Goal: Information Seeking & Learning: Learn about a topic

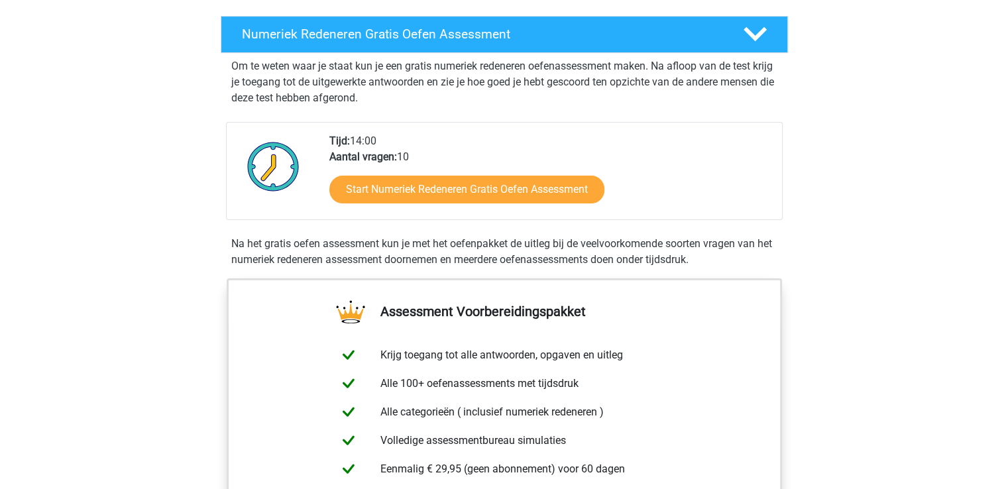
scroll to position [239, 0]
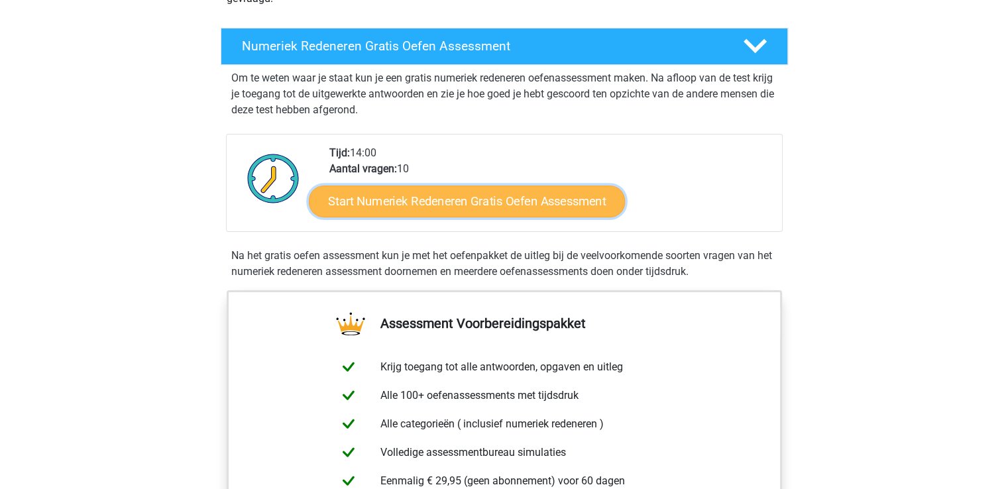
click at [512, 195] on link "Start Numeriek Redeneren Gratis Oefen Assessment" at bounding box center [467, 201] width 316 height 32
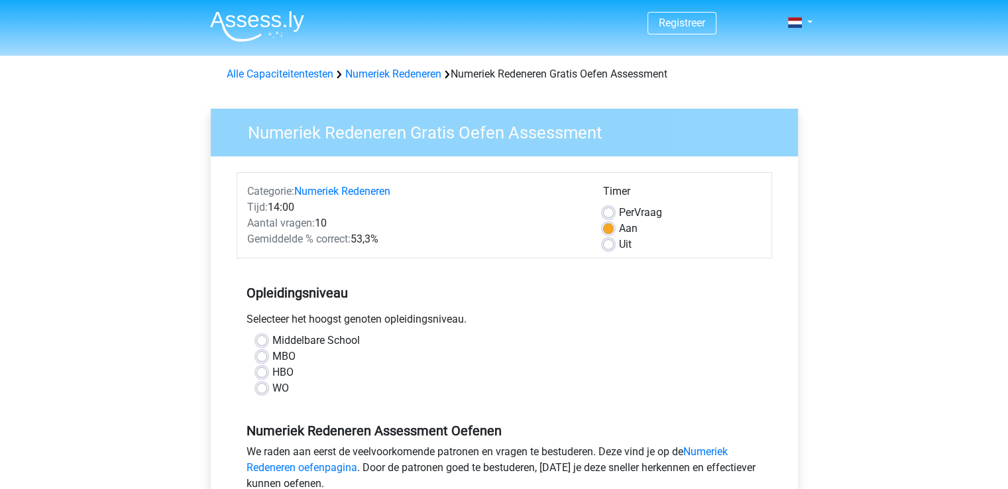
click at [274, 390] on label "WO" at bounding box center [280, 388] width 17 height 16
click at [267, 390] on input "WO" at bounding box center [261, 386] width 11 height 13
radio input "true"
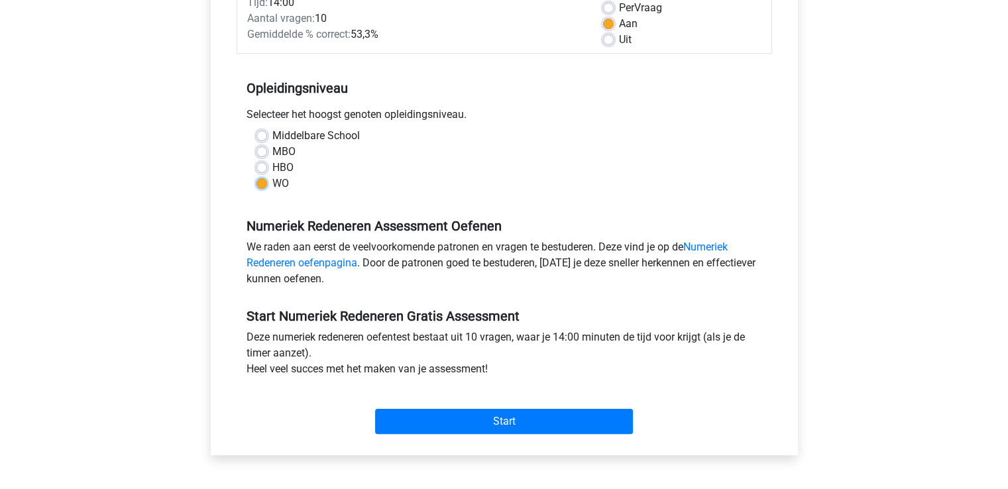
scroll to position [204, 0]
click at [608, 407] on div "Start" at bounding box center [504, 411] width 535 height 46
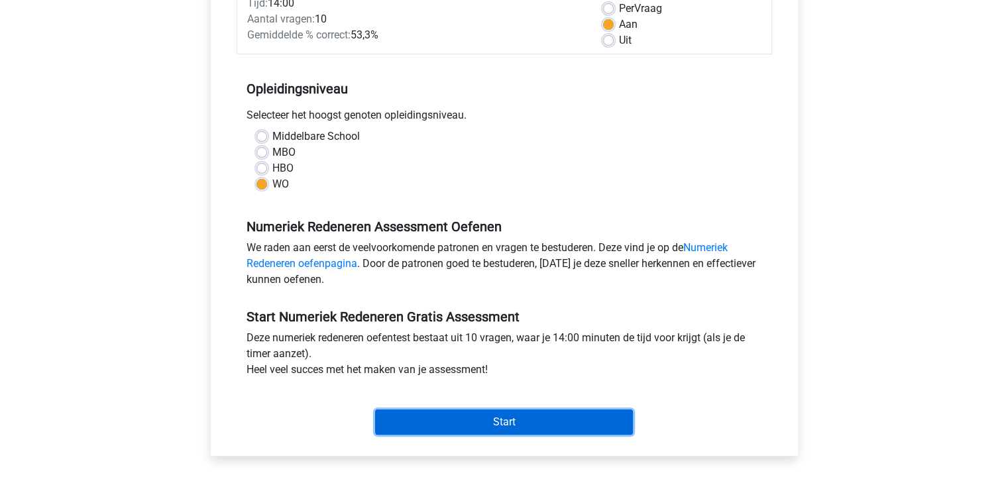
click at [606, 419] on input "Start" at bounding box center [504, 421] width 258 height 25
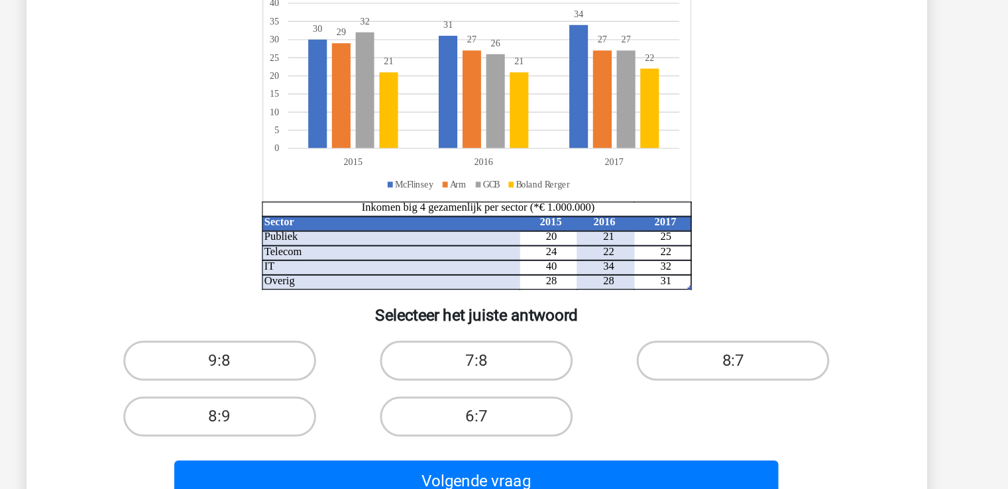
scroll to position [52, 0]
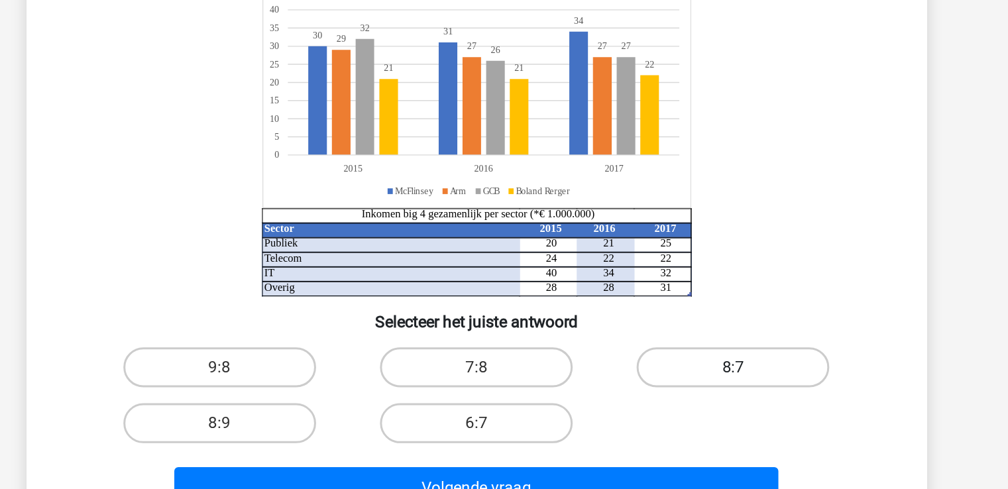
click at [696, 340] on label "8:7" at bounding box center [674, 336] width 128 height 27
click at [683, 340] on input "8:7" at bounding box center [679, 340] width 9 height 9
radio input "true"
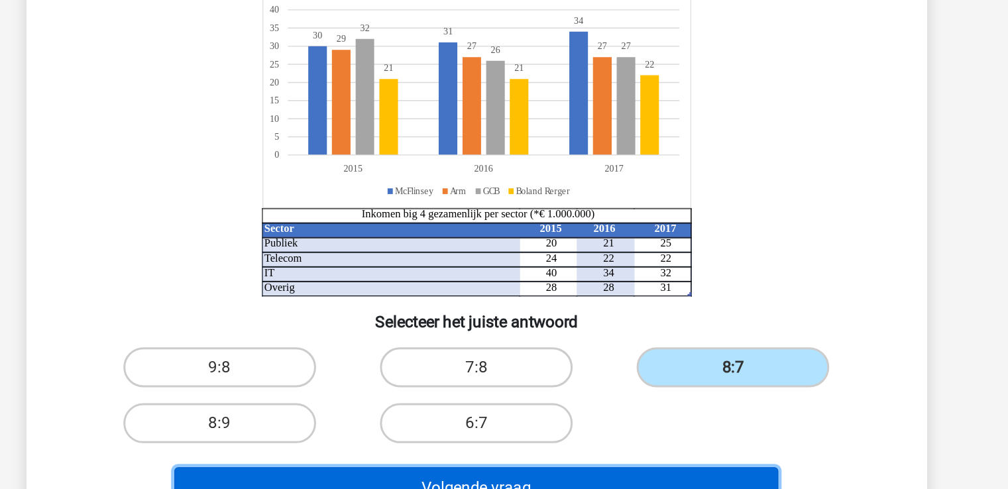
click at [653, 406] on button "Volgende vraag" at bounding box center [503, 416] width 401 height 28
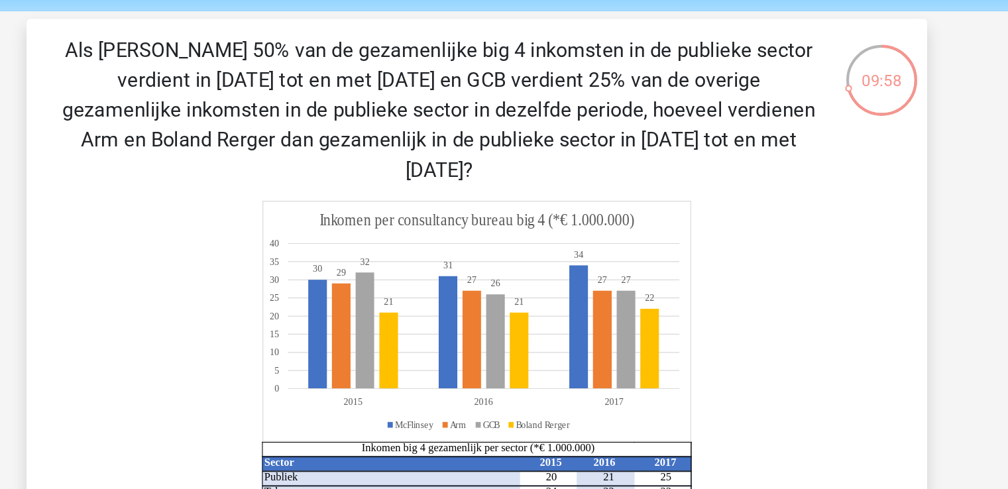
scroll to position [29, 0]
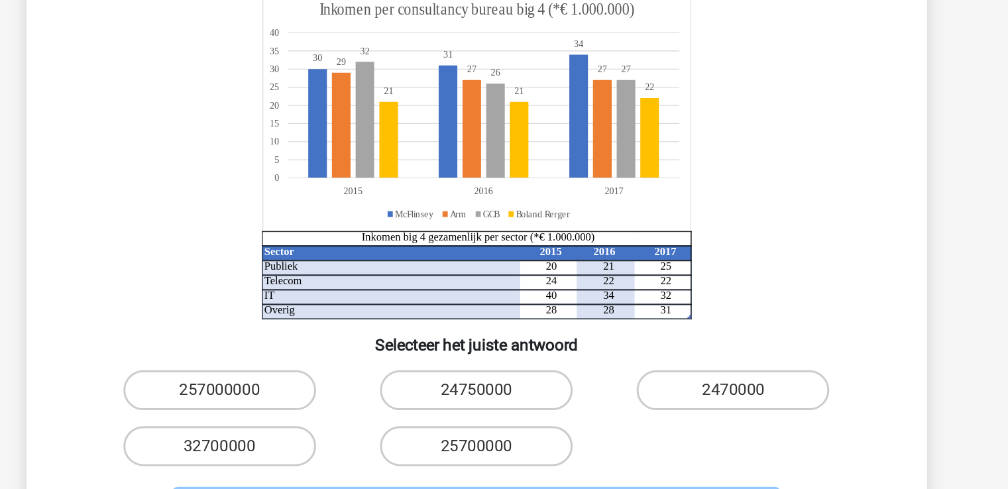
click at [635, 484] on button "Volgende vraag" at bounding box center [503, 498] width 401 height 28
click at [370, 405] on label "257000000" at bounding box center [334, 418] width 128 height 27
click at [342, 418] on input "257000000" at bounding box center [337, 422] width 9 height 9
radio input "true"
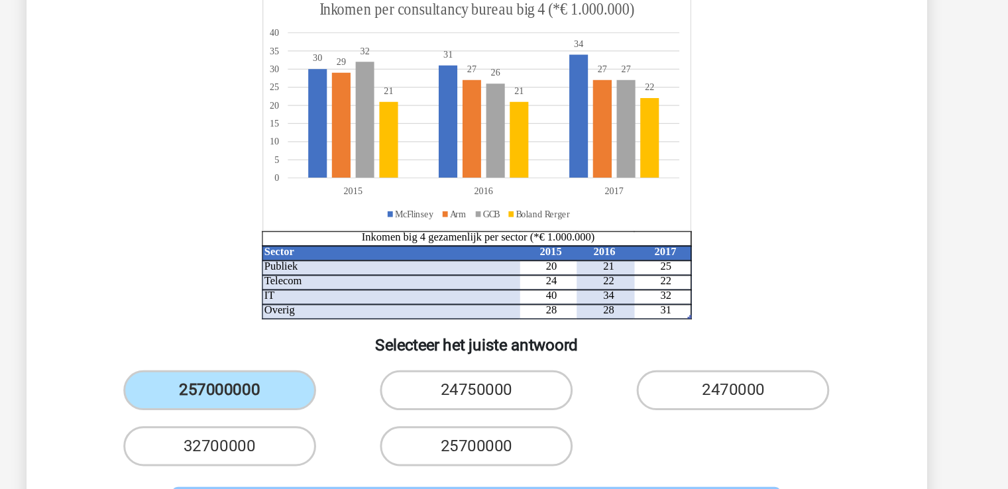
click at [477, 484] on button "Volgende vraag" at bounding box center [503, 498] width 401 height 28
click at [478, 484] on button "Volgende vraag" at bounding box center [503, 498] width 401 height 28
click at [365, 405] on label "257000000" at bounding box center [334, 418] width 128 height 27
click at [342, 418] on input "257000000" at bounding box center [337, 422] width 9 height 9
click at [459, 484] on button "Volgende vraag" at bounding box center [503, 498] width 401 height 28
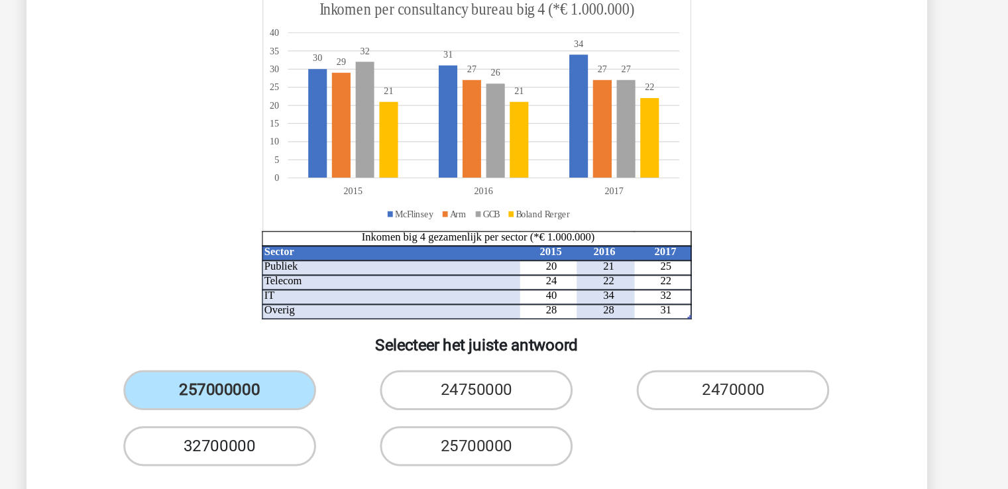
click at [368, 442] on label "32700000" at bounding box center [334, 455] width 128 height 27
click at [342, 455] on input "32700000" at bounding box center [337, 459] width 9 height 9
radio input "true"
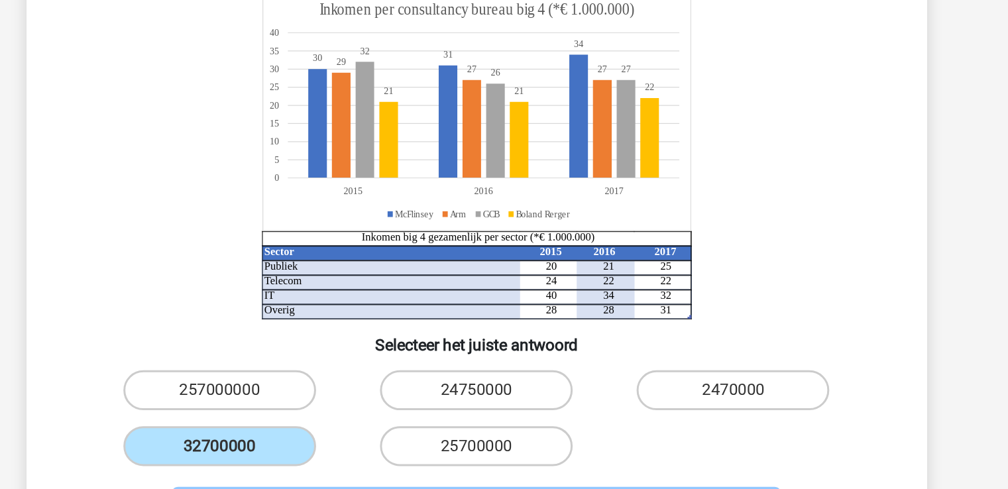
click at [423, 484] on button "Volgende vraag" at bounding box center [503, 498] width 401 height 28
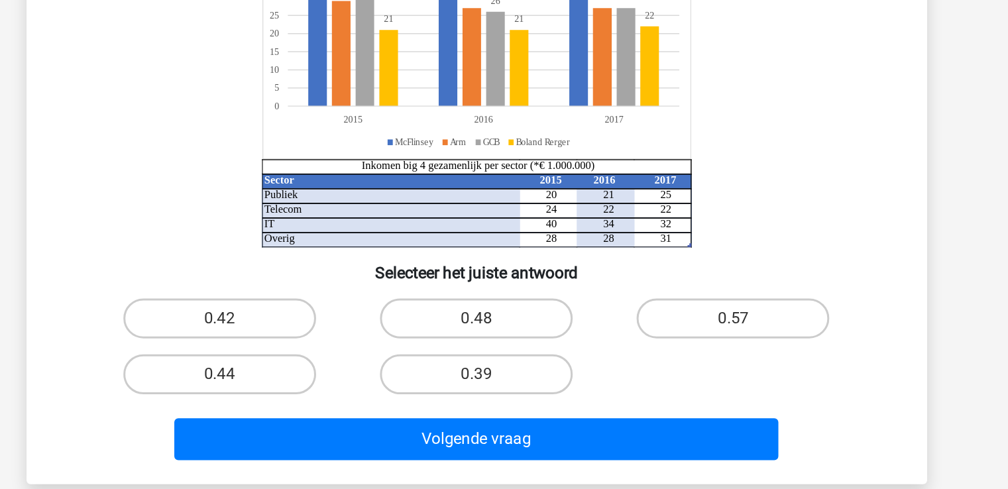
scroll to position [40, 0]
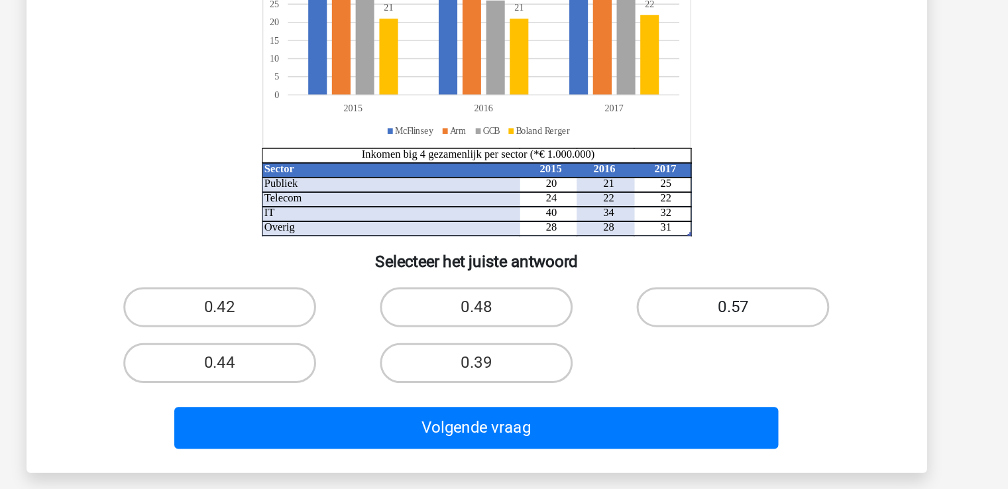
click at [690, 372] on label "0.57" at bounding box center [674, 367] width 128 height 27
click at [683, 372] on input "0.57" at bounding box center [679, 372] width 9 height 9
radio input "true"
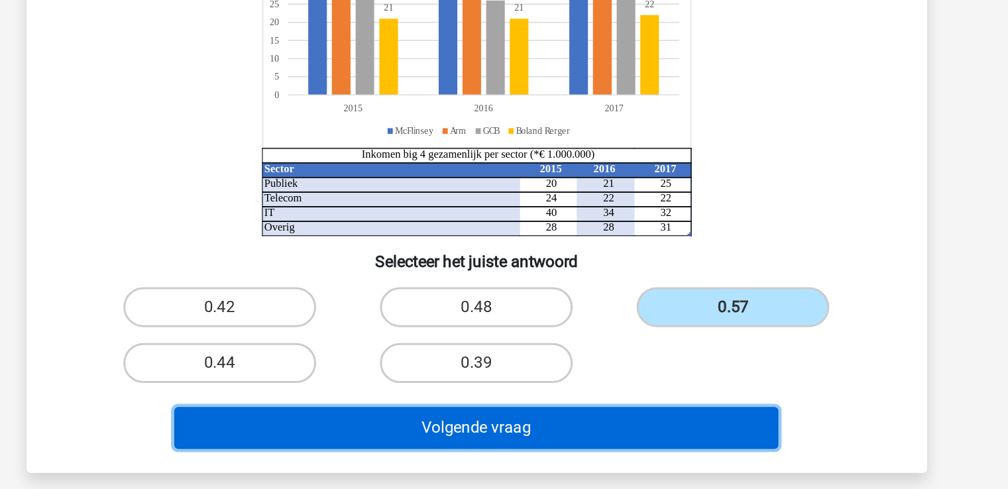
click at [638, 449] on button "Volgende vraag" at bounding box center [503, 448] width 401 height 28
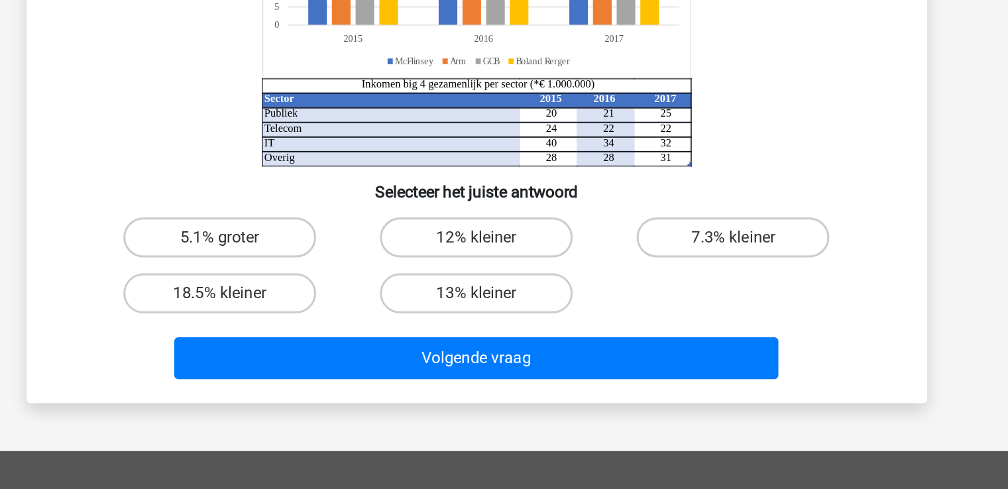
scroll to position [133, 0]
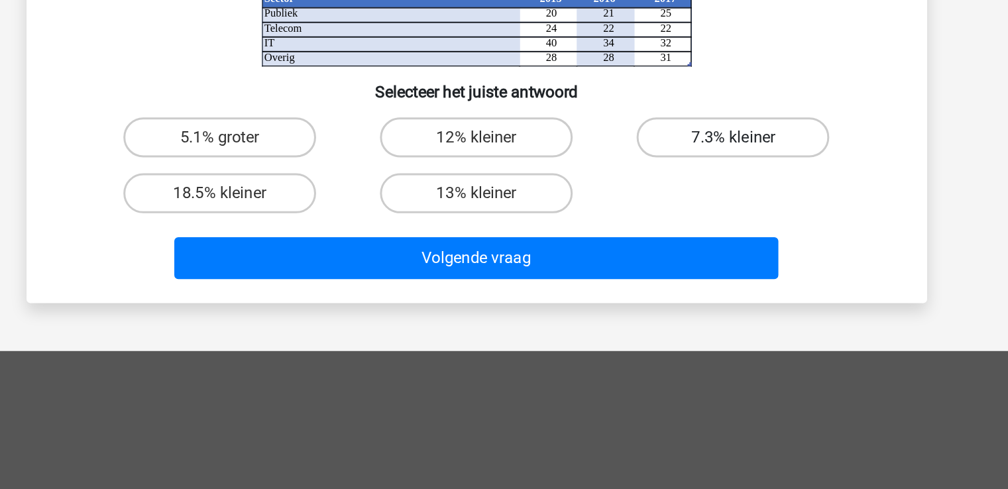
click at [716, 262] on label "7.3% kleiner" at bounding box center [674, 255] width 128 height 27
click at [683, 262] on input "7.3% kleiner" at bounding box center [679, 259] width 9 height 9
radio input "true"
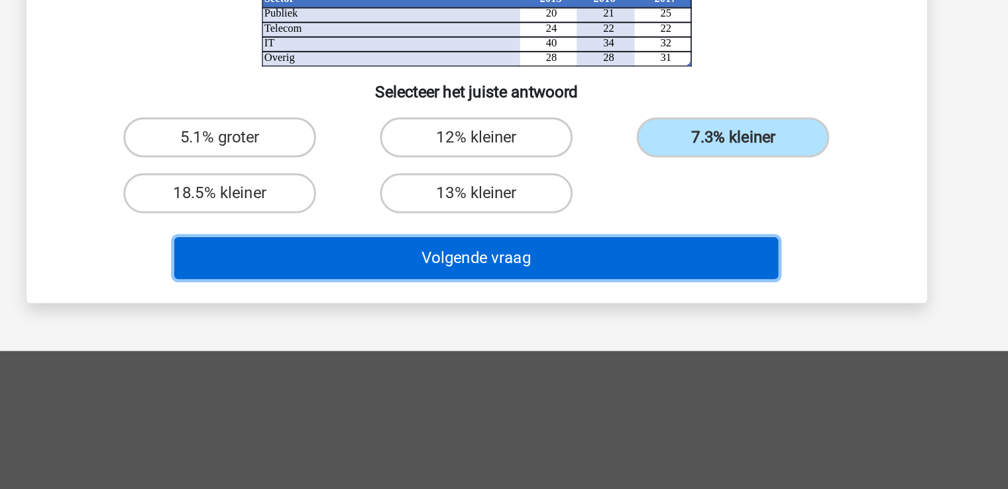
click at [671, 335] on button "Volgende vraag" at bounding box center [503, 335] width 401 height 28
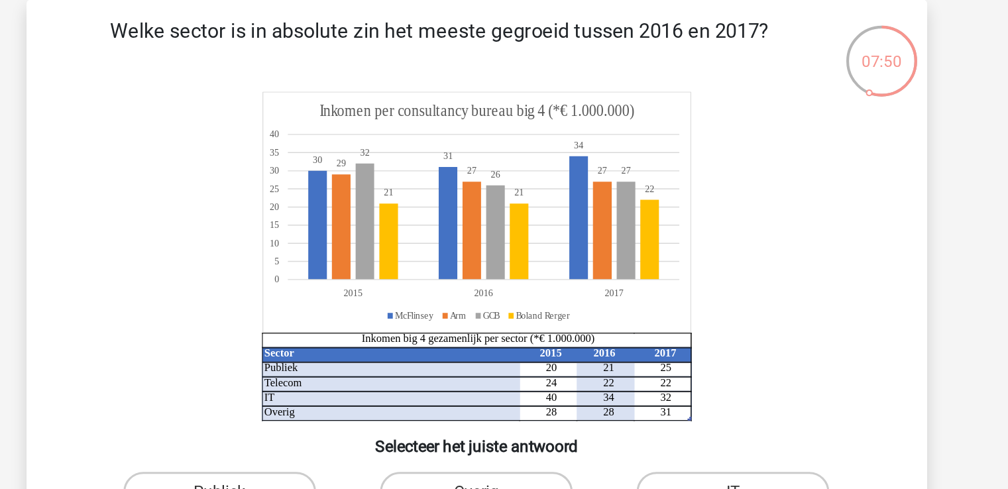
scroll to position [0, 0]
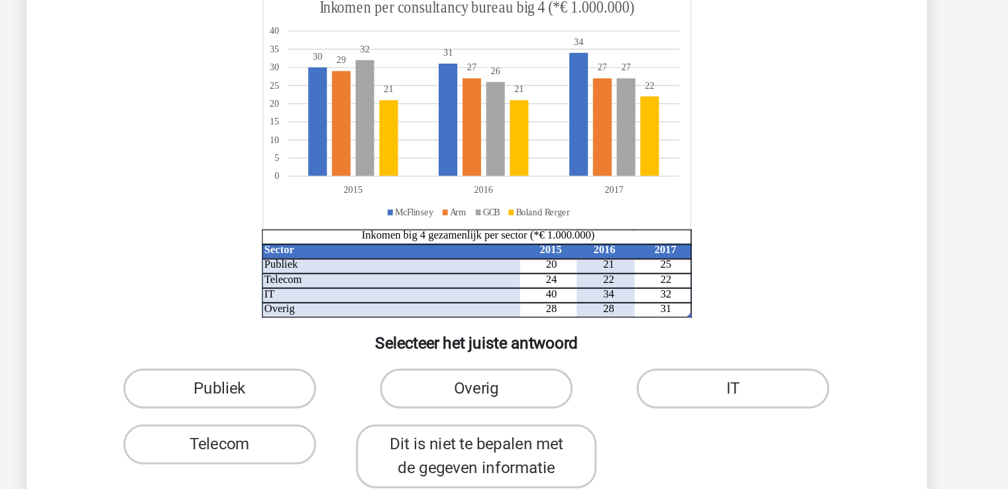
click at [854, 236] on div "Registreer Nederlands English" at bounding box center [504, 447] width 1008 height 895
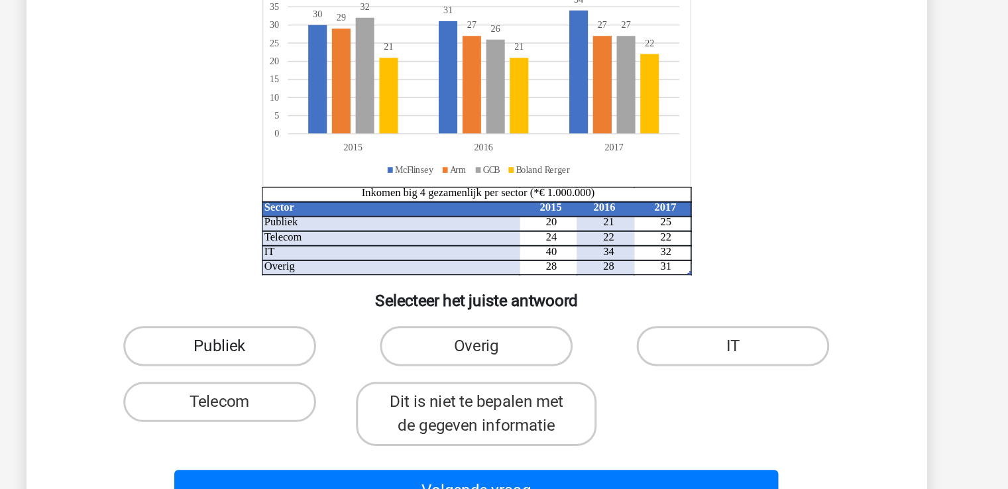
click at [371, 385] on label "Publiek" at bounding box center [334, 387] width 128 height 27
click at [342, 388] on input "Publiek" at bounding box center [337, 392] width 9 height 9
radio input "true"
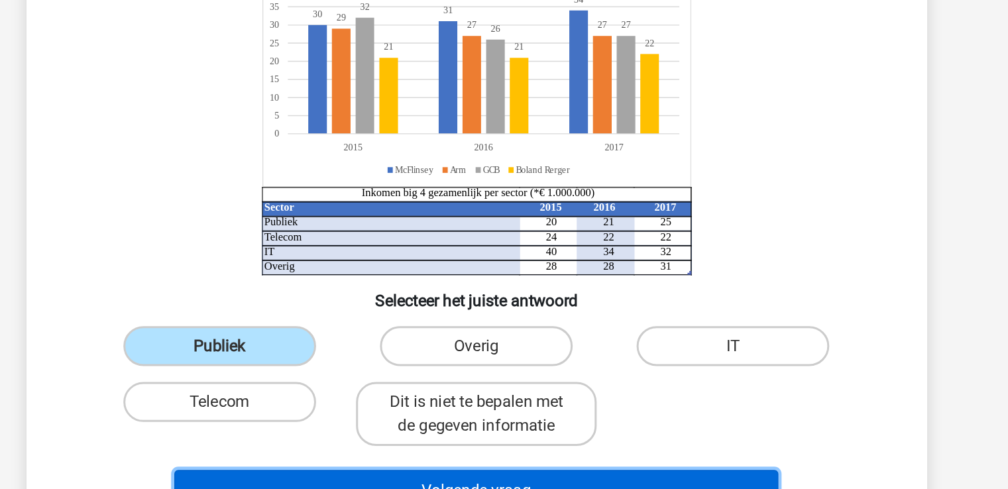
click at [419, 477] on button "Volgende vraag" at bounding box center [503, 484] width 401 height 28
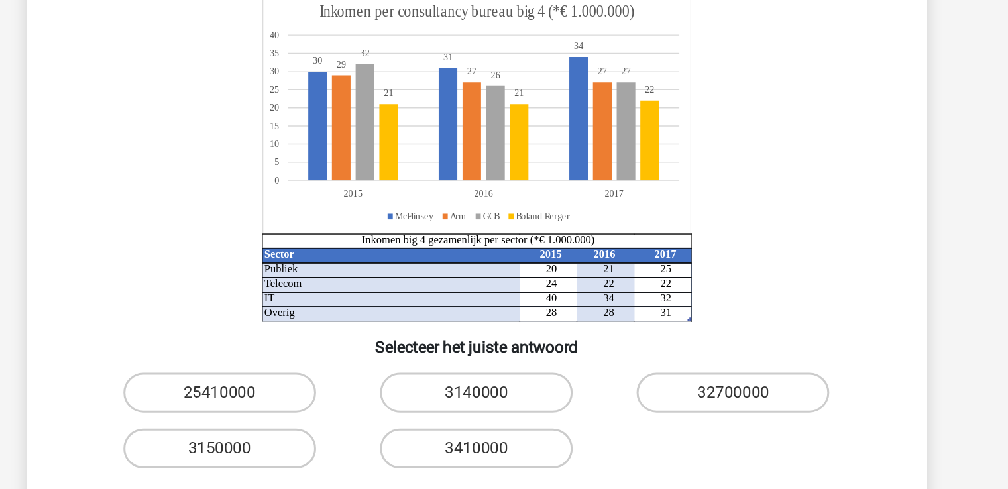
scroll to position [13, 0]
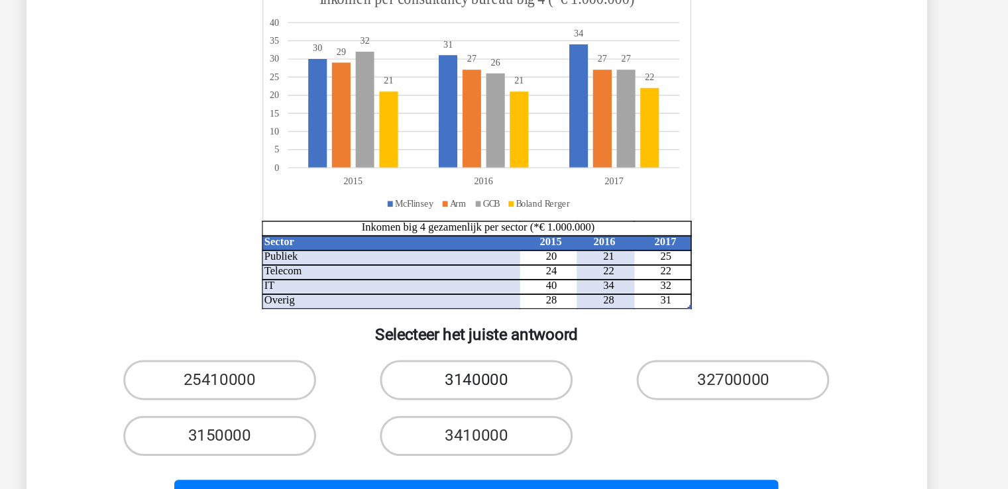
click at [554, 383] on label "3140000" at bounding box center [504, 394] width 128 height 27
click at [512, 394] on input "3140000" at bounding box center [508, 398] width 9 height 9
radio input "true"
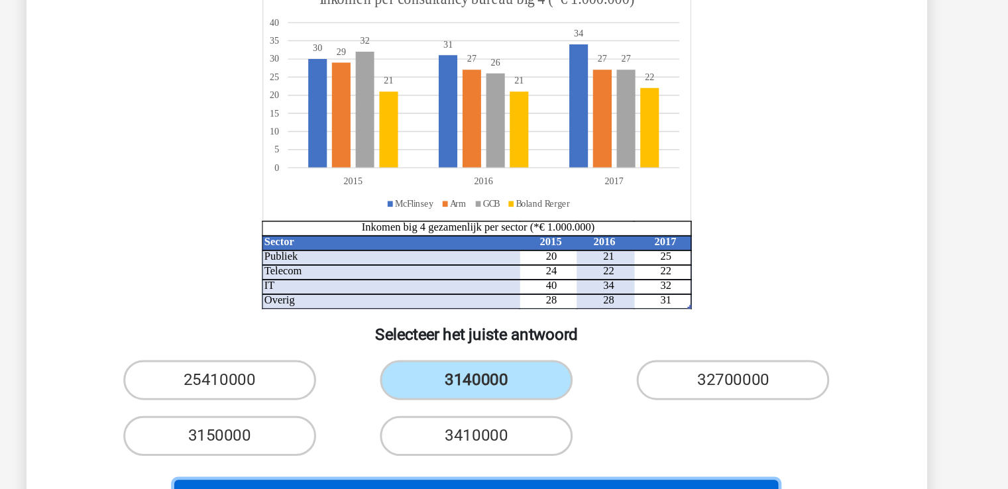
click at [600, 460] on button "Volgende vraag" at bounding box center [503, 474] width 401 height 28
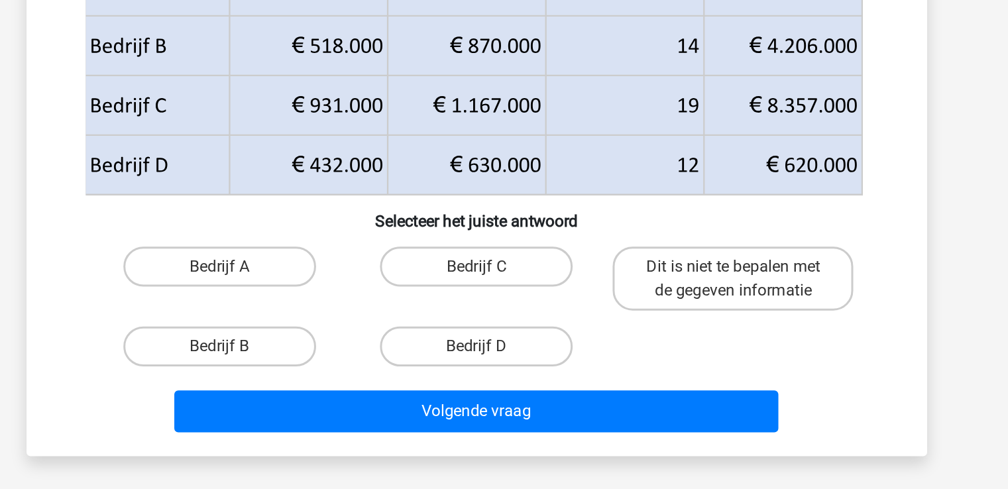
scroll to position [51, 0]
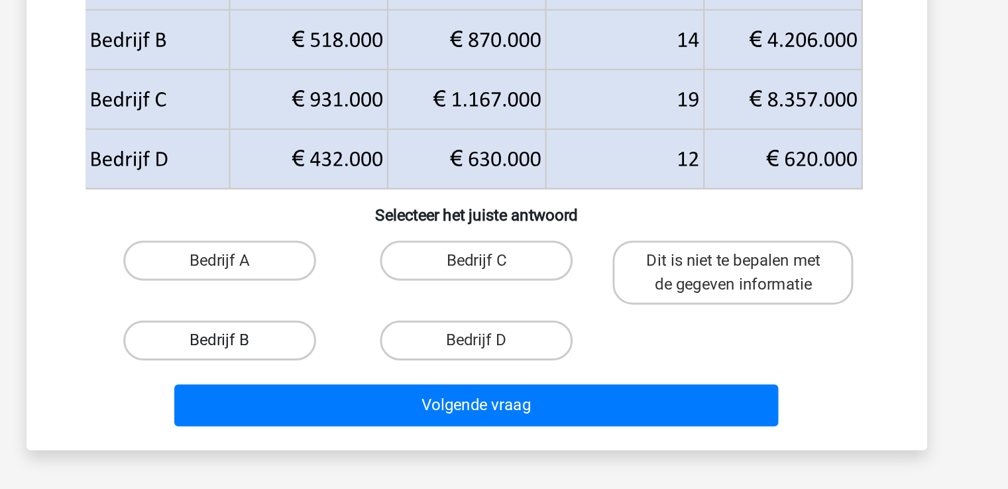
click at [382, 396] on label "Bedrijf B" at bounding box center [334, 389] width 128 height 27
click at [342, 396] on input "Bedrijf B" at bounding box center [337, 394] width 9 height 9
radio input "true"
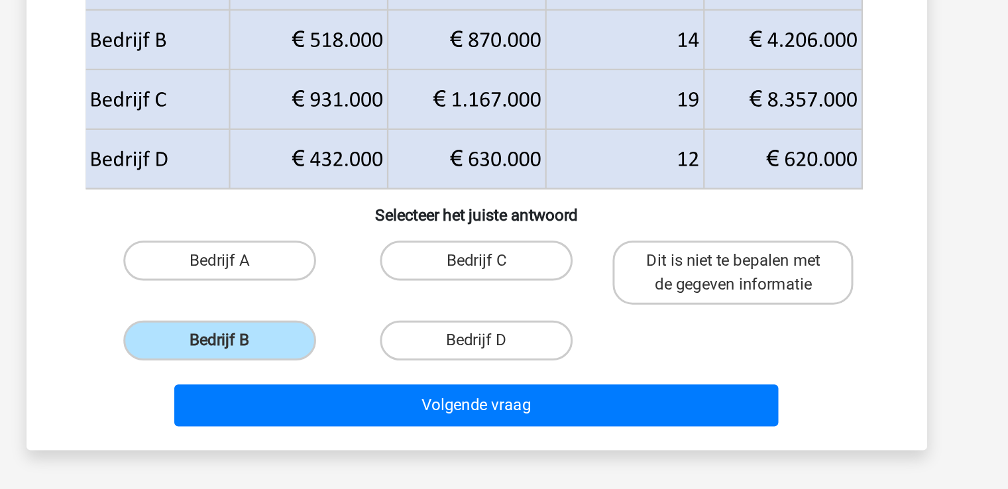
click at [423, 445] on div "Volgende vraag" at bounding box center [504, 435] width 512 height 33
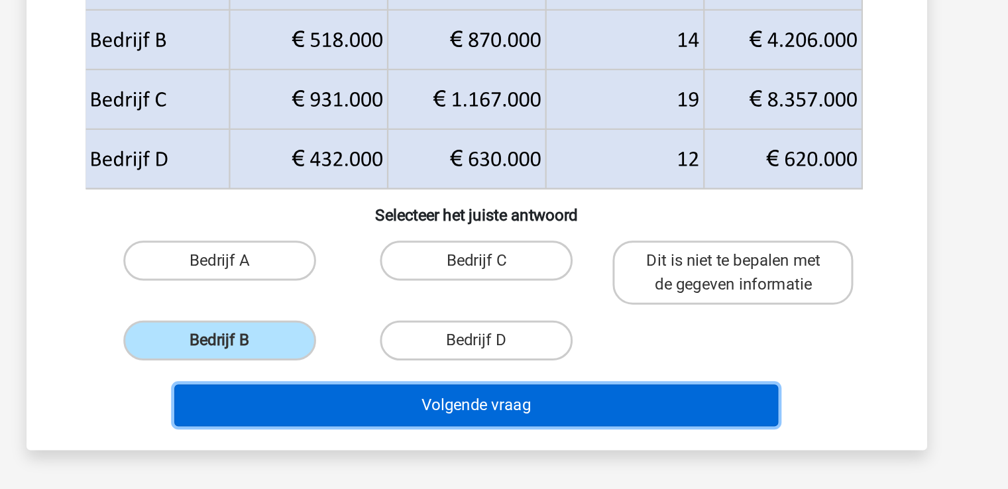
click at [423, 438] on button "Volgende vraag" at bounding box center [503, 433] width 401 height 28
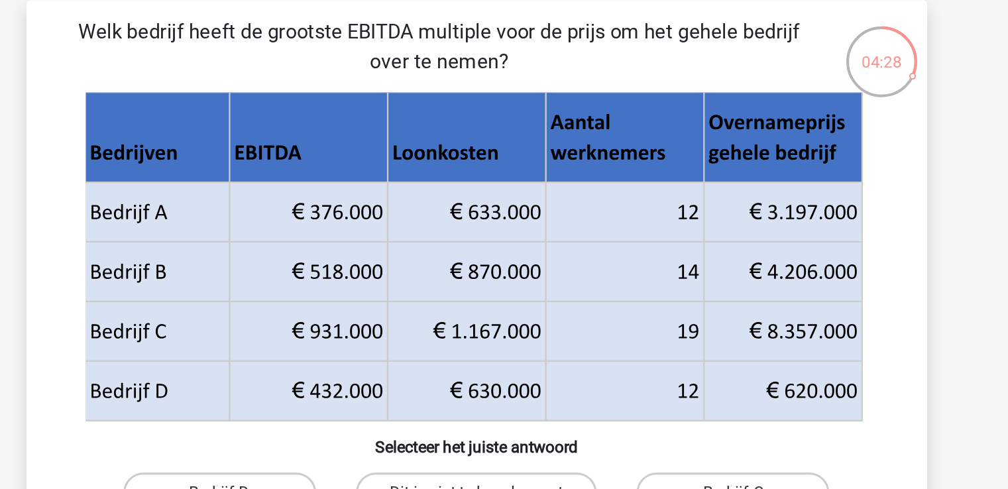
drag, startPoint x: 533, startPoint y: 214, endPoint x: 531, endPoint y: 229, distance: 14.7
click at [531, 229] on g at bounding box center [503, 179] width 520 height 219
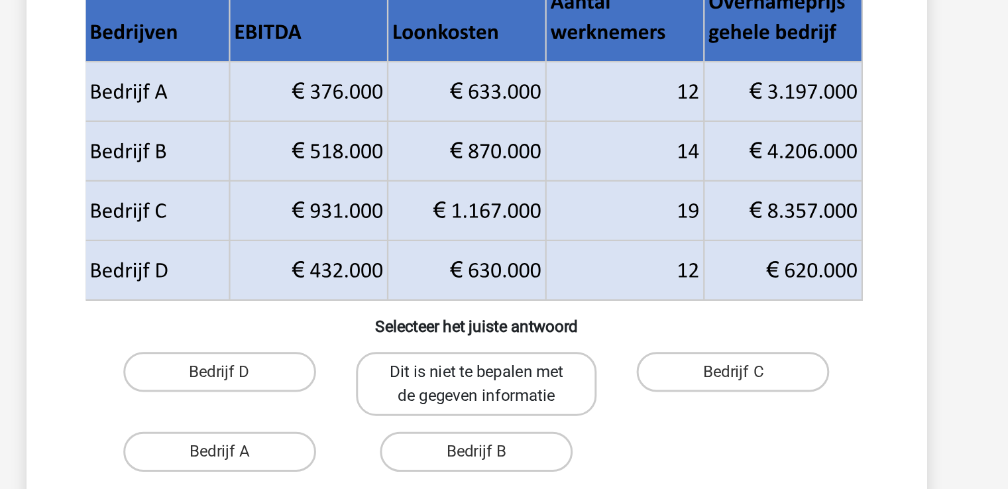
click at [570, 347] on label "Dit is niet te bepalen met de gegeven informatie" at bounding box center [504, 344] width 160 height 42
click at [512, 345] on input "Dit is niet te bepalen met de gegeven informatie" at bounding box center [508, 341] width 9 height 9
radio input "true"
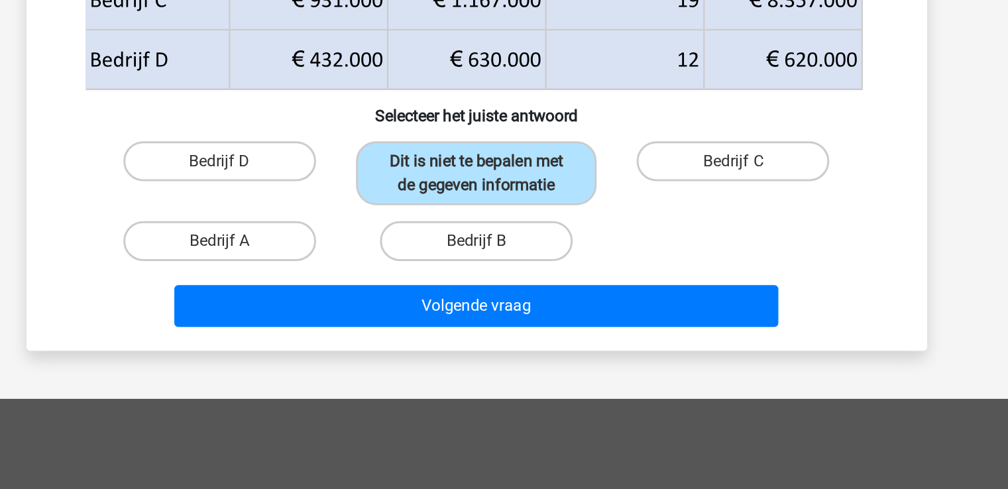
scroll to position [120, 0]
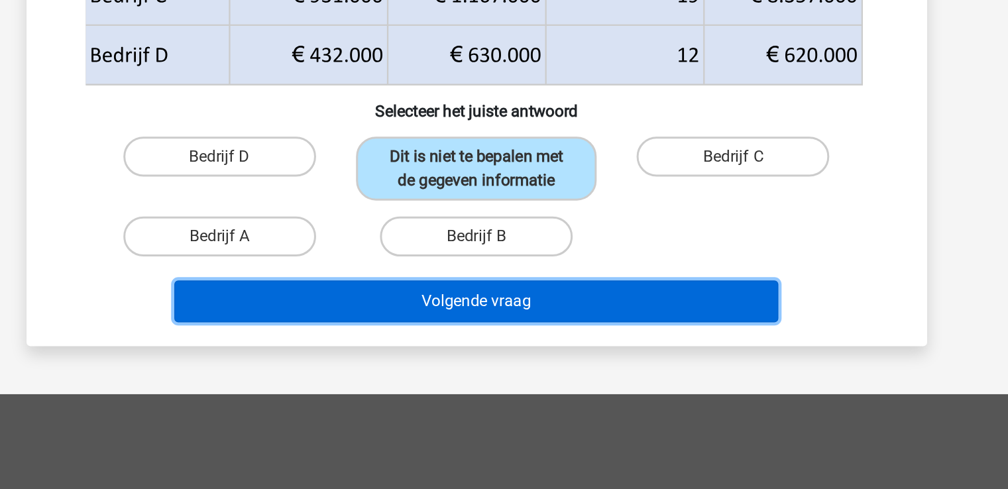
click at [616, 370] on button "Volgende vraag" at bounding box center [503, 364] width 401 height 28
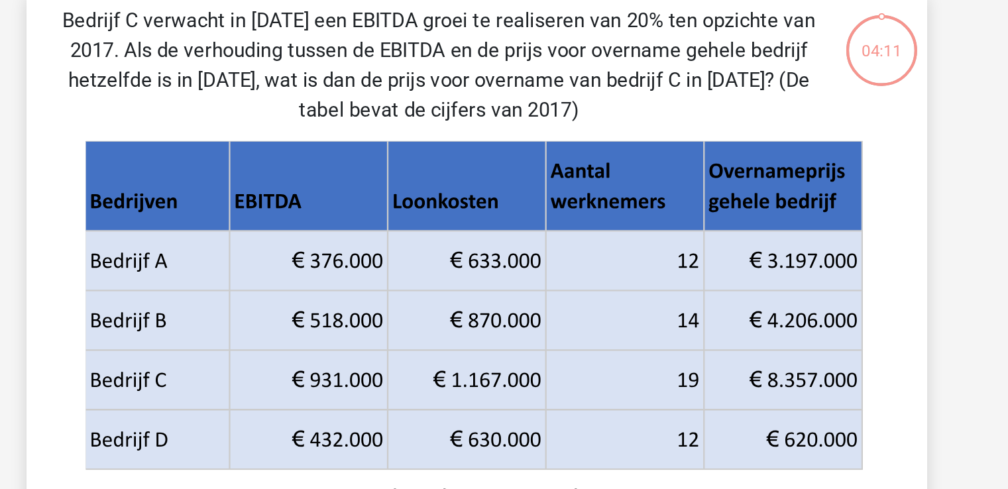
scroll to position [61, 0]
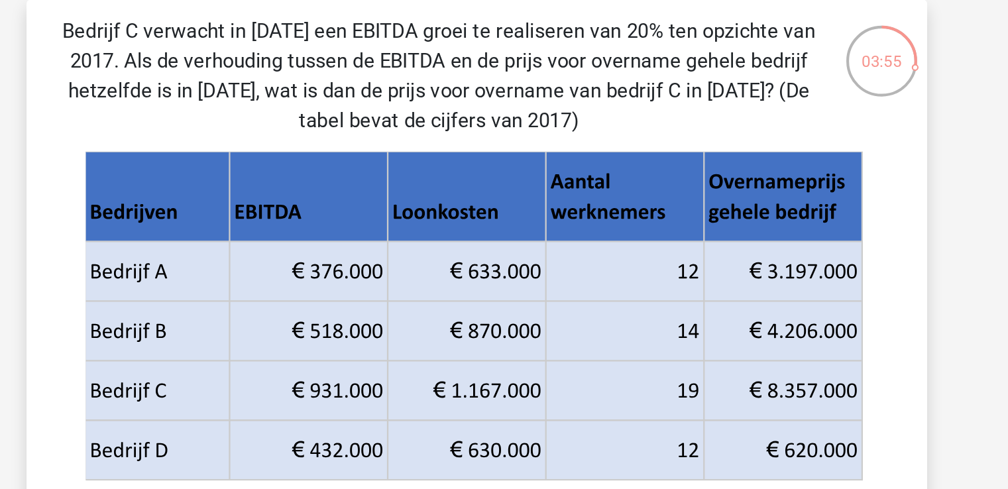
drag, startPoint x: 616, startPoint y: 370, endPoint x: 614, endPoint y: 268, distance: 102.1
click at [614, 268] on g at bounding box center [503, 209] width 520 height 219
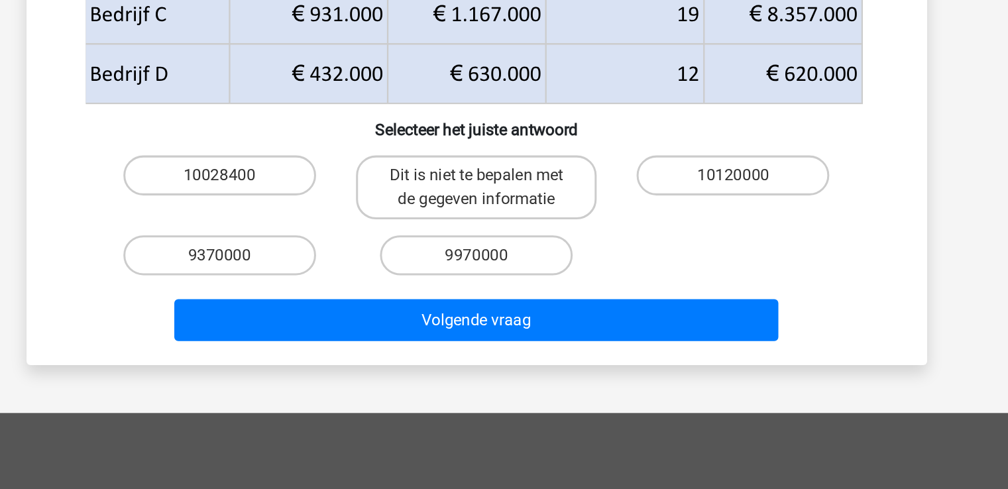
scroll to position [154, 0]
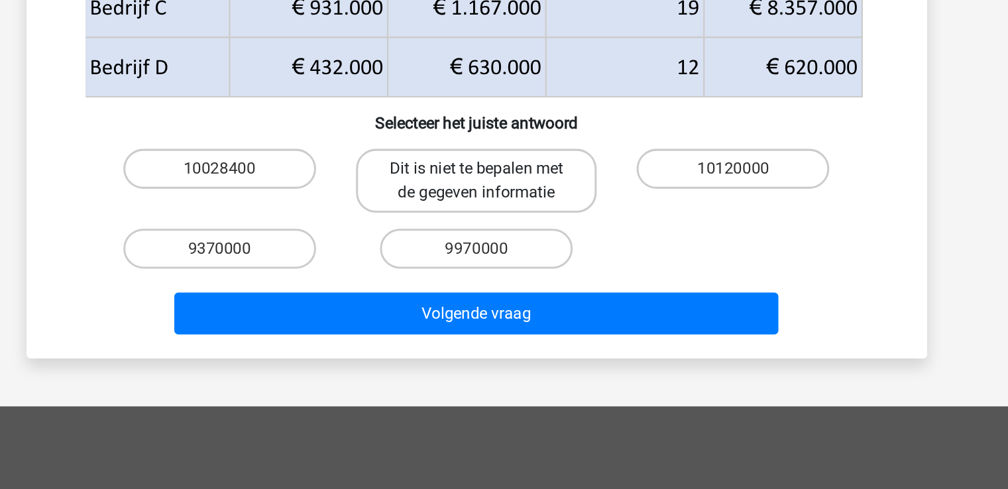
click at [555, 284] on label "Dit is niet te bepalen met de gegeven informatie" at bounding box center [504, 281] width 160 height 42
click at [512, 282] on input "Dit is niet te bepalen met de gegeven informatie" at bounding box center [508, 277] width 9 height 9
radio input "true"
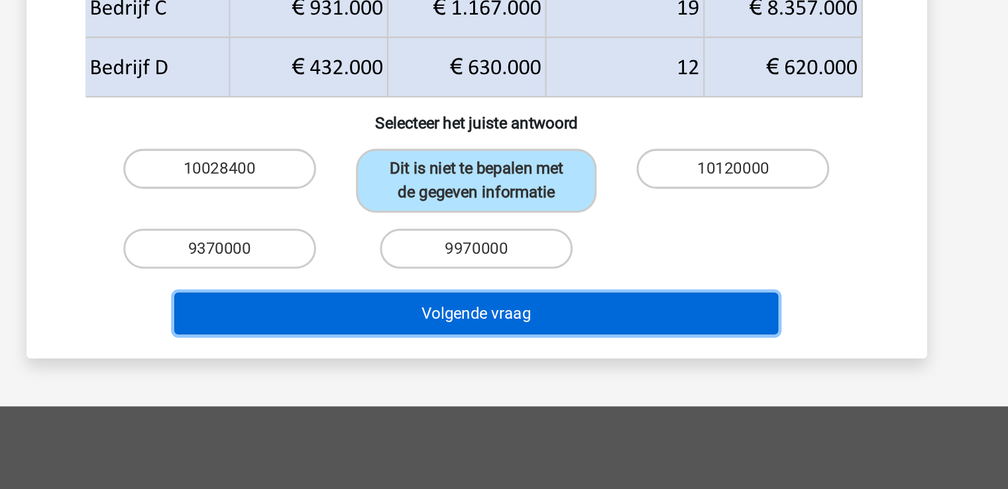
click at [578, 360] on button "Volgende vraag" at bounding box center [503, 369] width 401 height 28
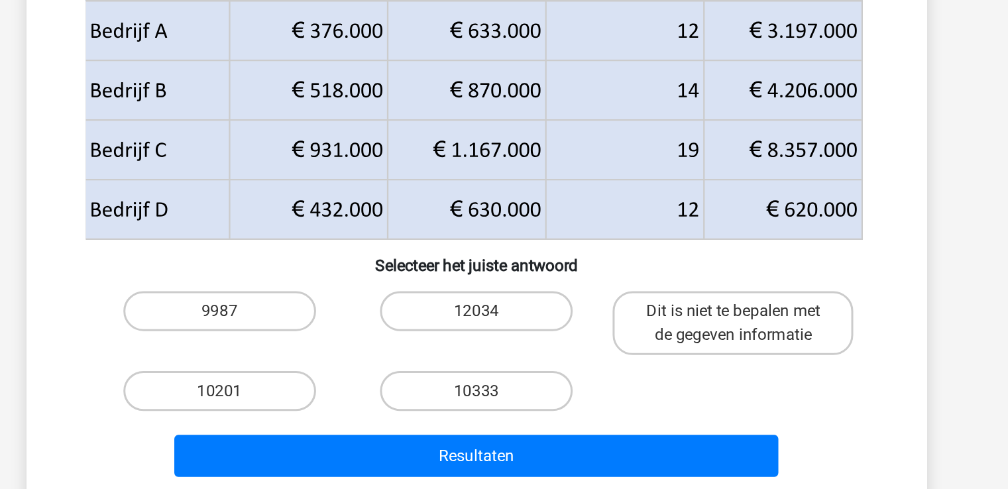
scroll to position [39, 0]
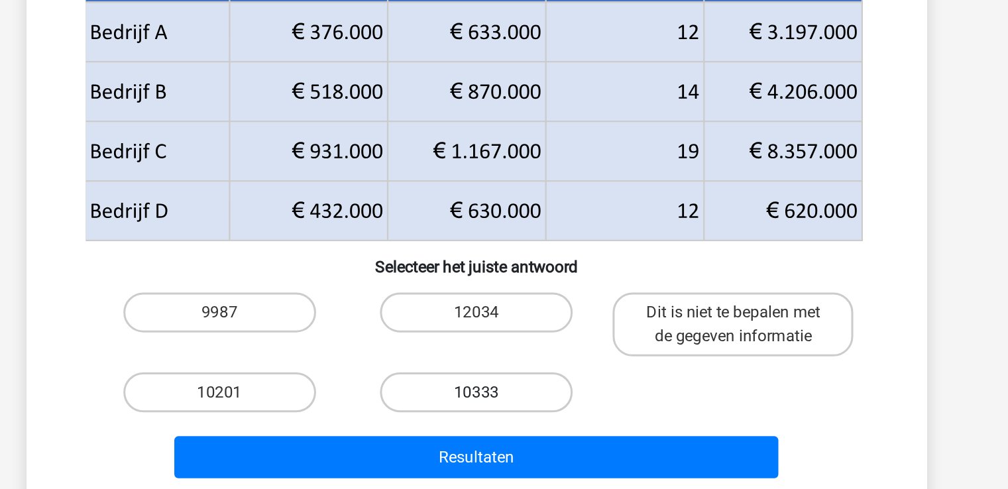
click at [500, 417] on label "10333" at bounding box center [504, 421] width 128 height 27
click at [504, 421] on input "10333" at bounding box center [508, 425] width 9 height 9
radio input "true"
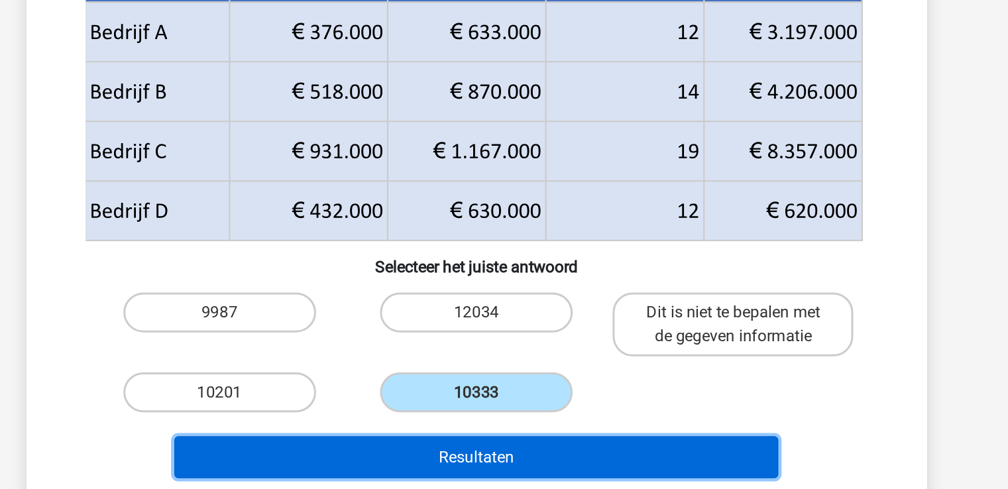
click at [509, 469] on button "Resultaten" at bounding box center [503, 465] width 401 height 28
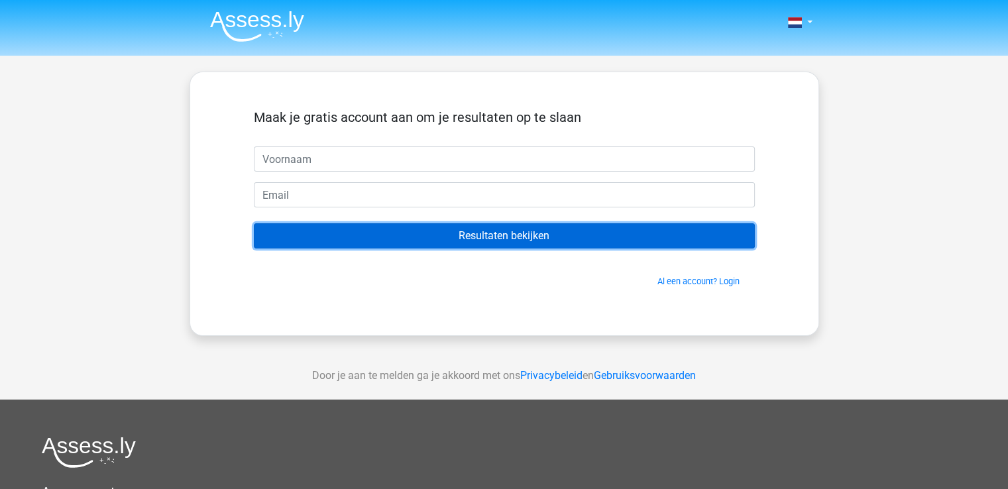
click at [515, 235] on input "Resultaten bekijken" at bounding box center [504, 235] width 501 height 25
